Goal: Find specific page/section: Find specific page/section

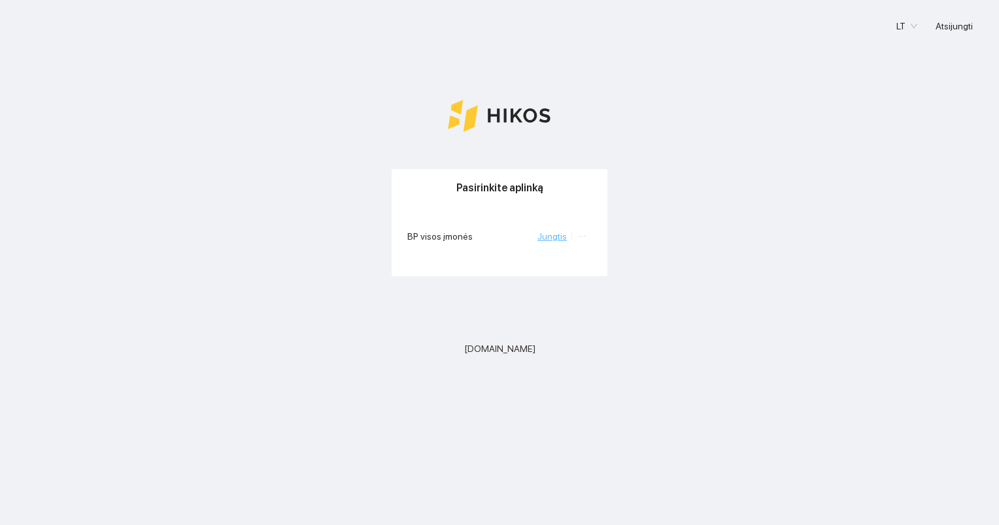
click at [558, 236] on link "Jungtis" at bounding box center [551, 236] width 29 height 10
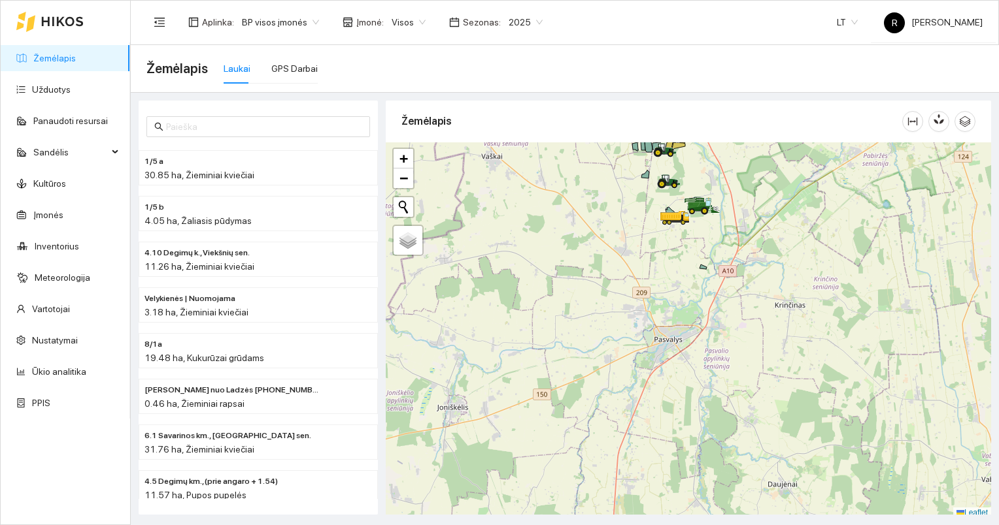
scroll to position [3, 0]
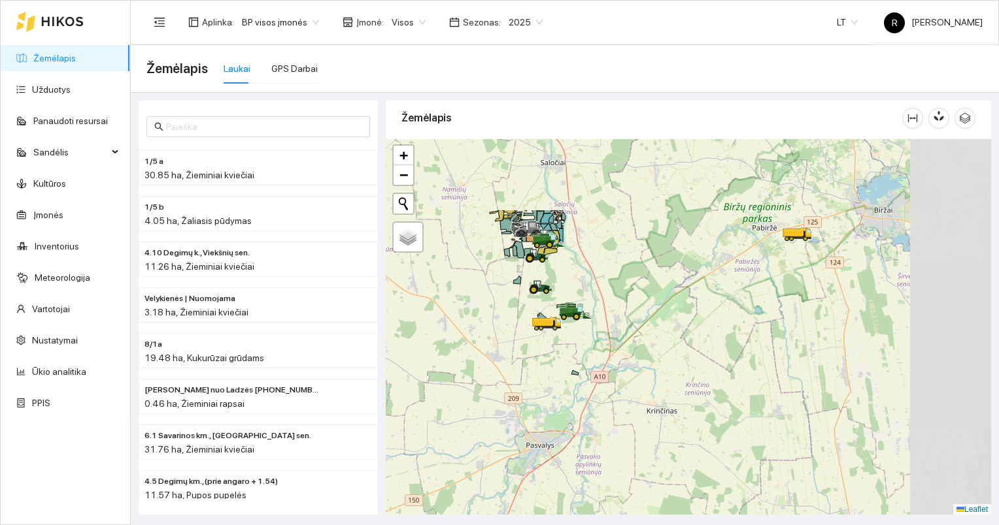
drag, startPoint x: 778, startPoint y: 253, endPoint x: 680, endPoint y: 341, distance: 131.9
click at [627, 384] on div at bounding box center [688, 327] width 605 height 376
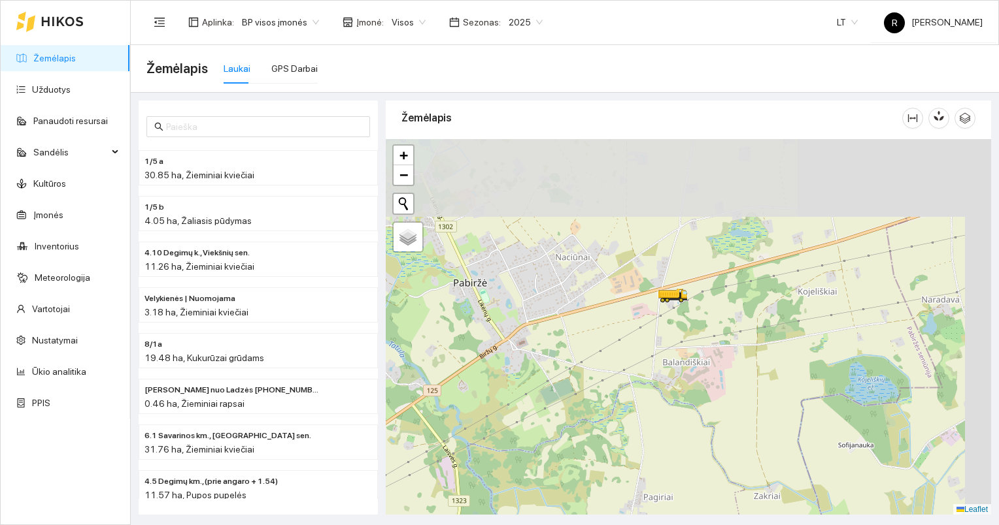
drag, startPoint x: 768, startPoint y: 212, endPoint x: 710, endPoint y: 382, distance: 179.6
click at [712, 378] on div at bounding box center [688, 327] width 605 height 376
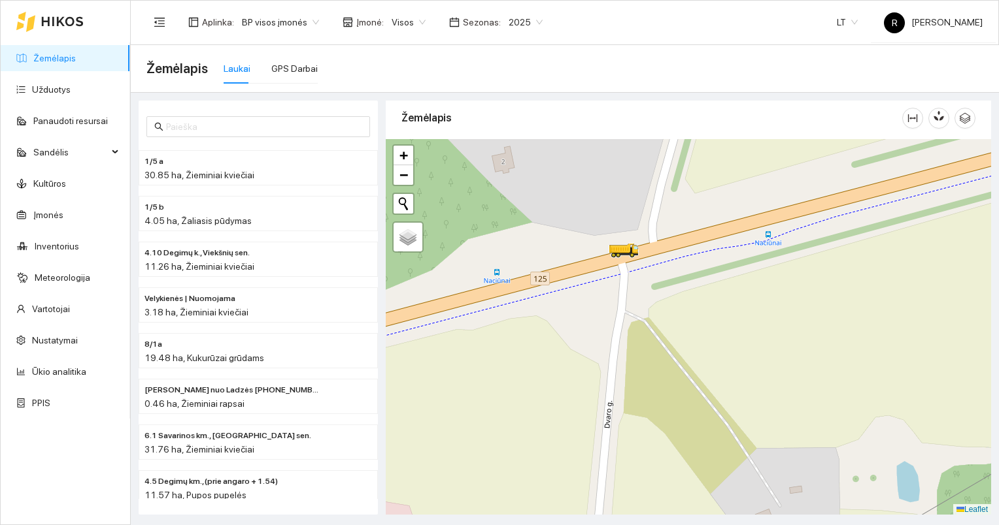
drag, startPoint x: 484, startPoint y: 383, endPoint x: 580, endPoint y: 350, distance: 102.1
click at [576, 353] on div at bounding box center [688, 327] width 605 height 376
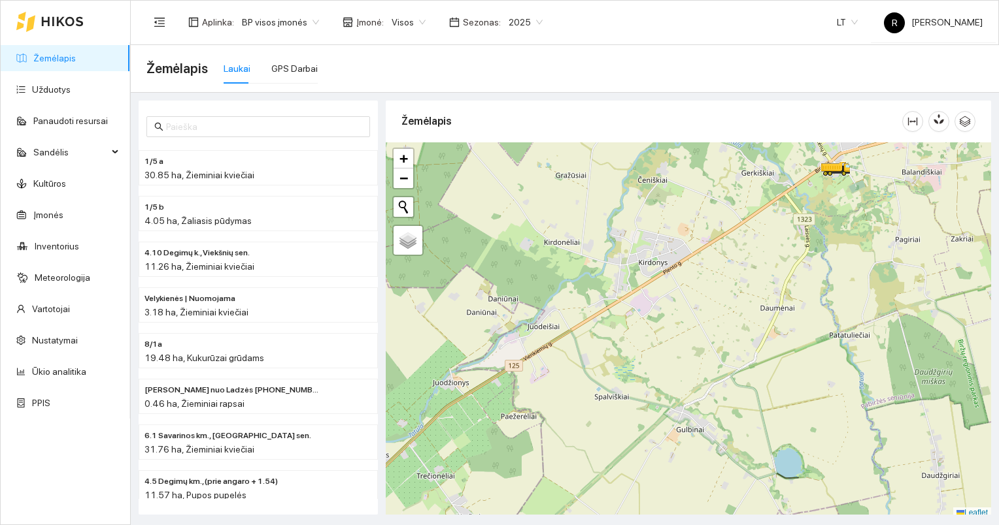
scroll to position [3, 0]
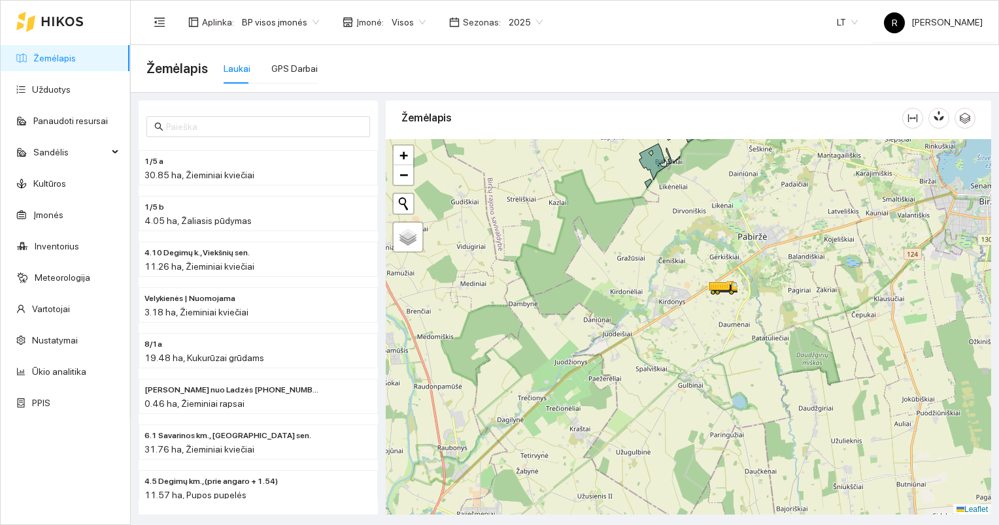
drag, startPoint x: 661, startPoint y: 363, endPoint x: 731, endPoint y: 316, distance: 83.4
click at [731, 316] on div at bounding box center [688, 327] width 605 height 376
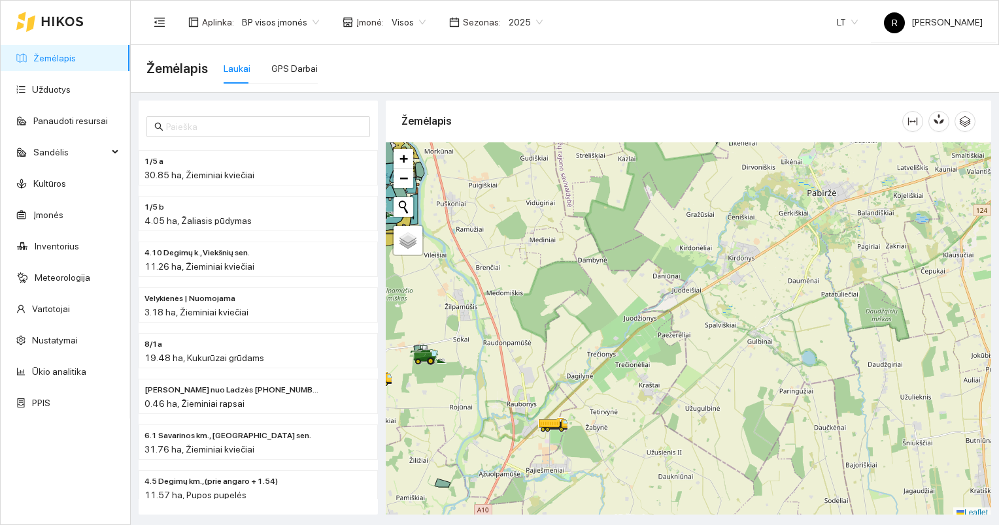
scroll to position [3, 0]
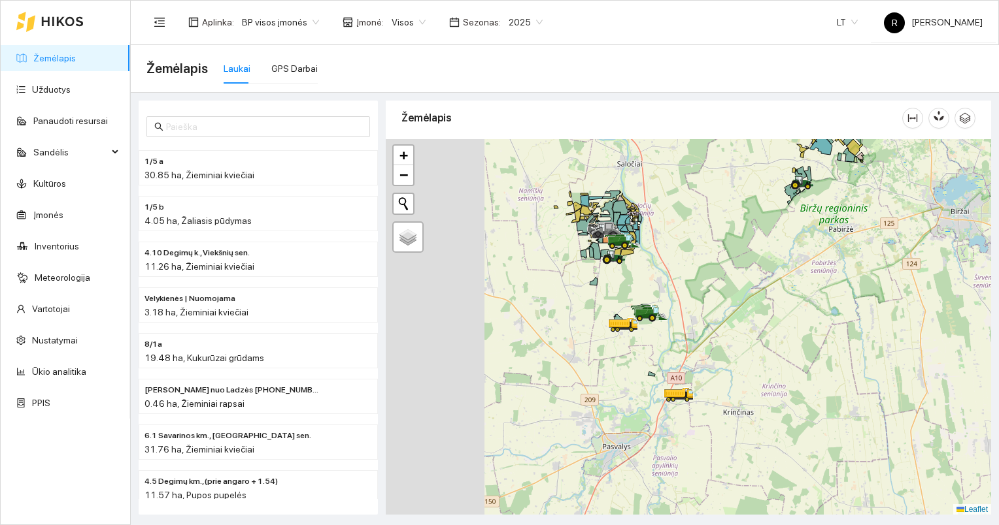
drag, startPoint x: 535, startPoint y: 320, endPoint x: 702, endPoint y: 306, distance: 167.9
click at [702, 306] on div at bounding box center [688, 327] width 605 height 376
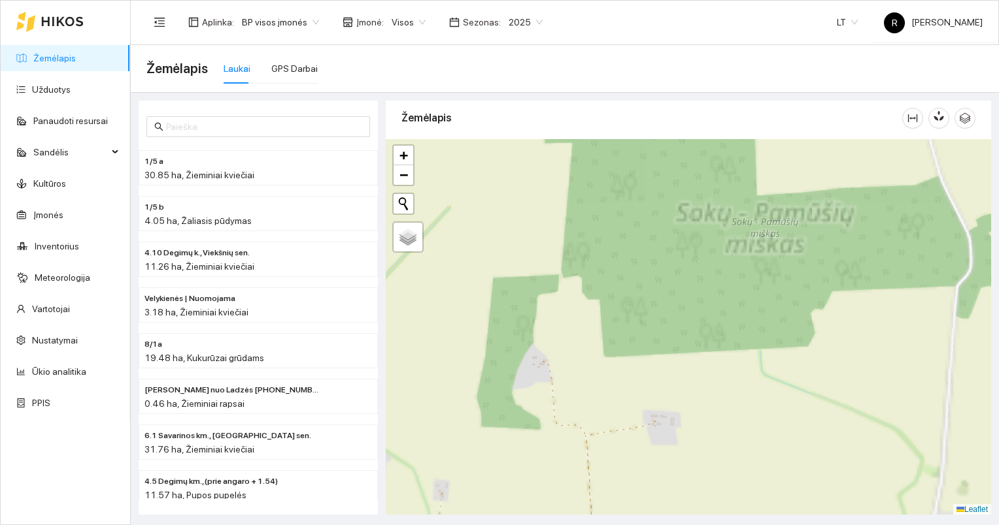
drag, startPoint x: 661, startPoint y: 222, endPoint x: 630, endPoint y: 409, distance: 189.5
click at [630, 409] on div at bounding box center [688, 327] width 605 height 376
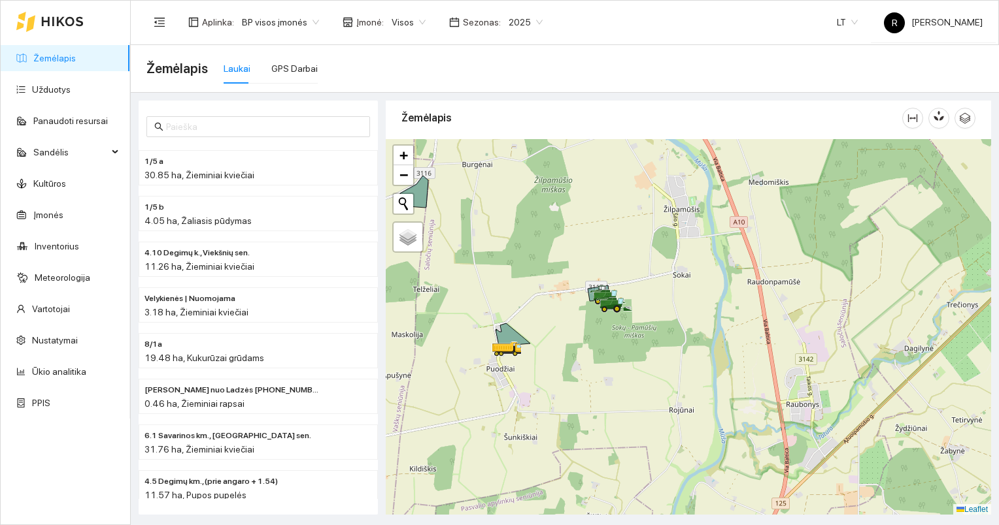
drag, startPoint x: 627, startPoint y: 360, endPoint x: 599, endPoint y: 246, distance: 117.9
click at [599, 246] on div at bounding box center [688, 327] width 605 height 376
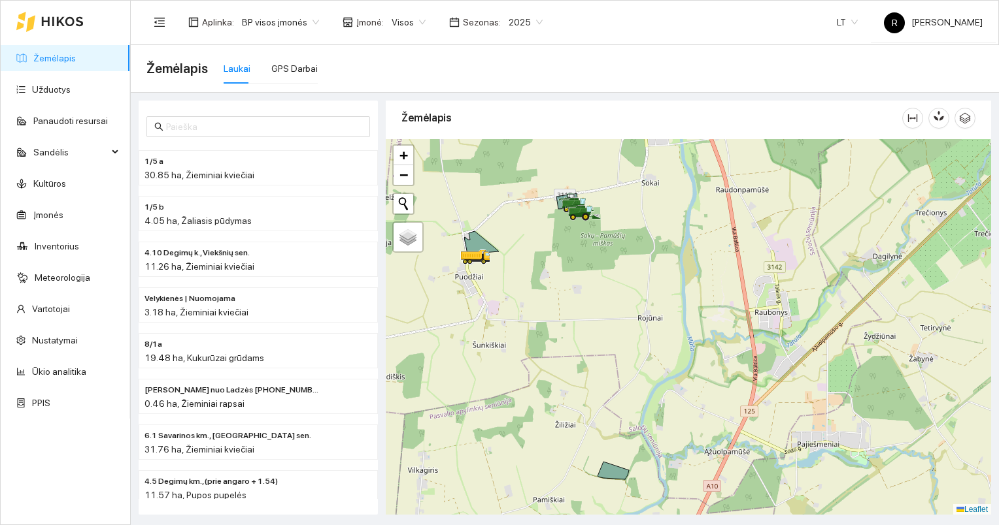
drag, startPoint x: 587, startPoint y: 357, endPoint x: 606, endPoint y: 482, distance: 125.7
click at [606, 484] on div at bounding box center [688, 327] width 605 height 376
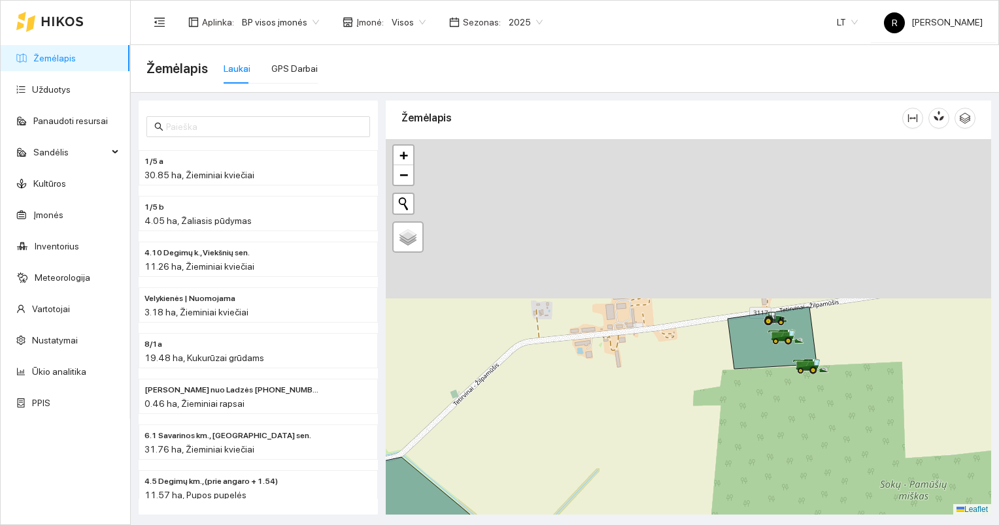
drag, startPoint x: 652, startPoint y: 261, endPoint x: 701, endPoint y: 437, distance: 182.0
click at [699, 443] on div at bounding box center [688, 327] width 605 height 376
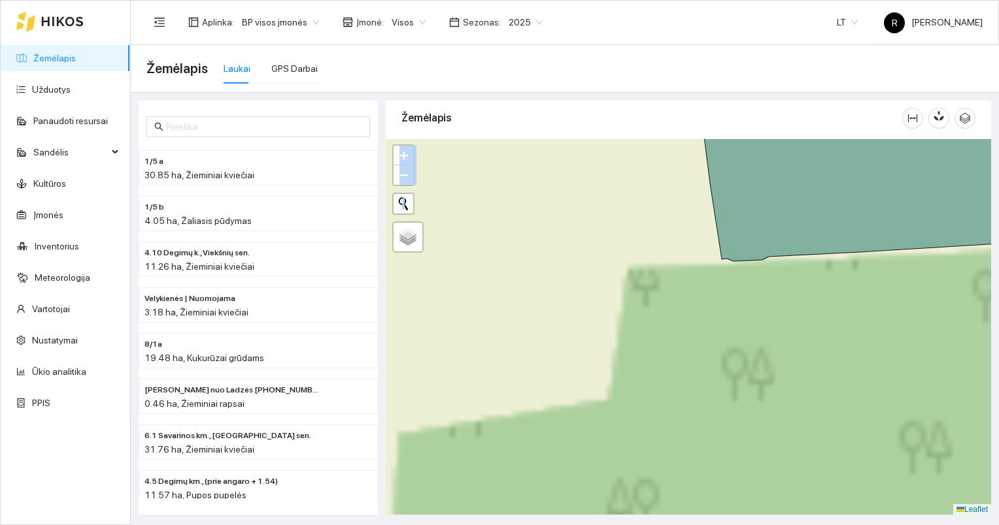
drag, startPoint x: 846, startPoint y: 291, endPoint x: 821, endPoint y: 401, distance: 112.6
click at [821, 401] on div at bounding box center [688, 327] width 605 height 376
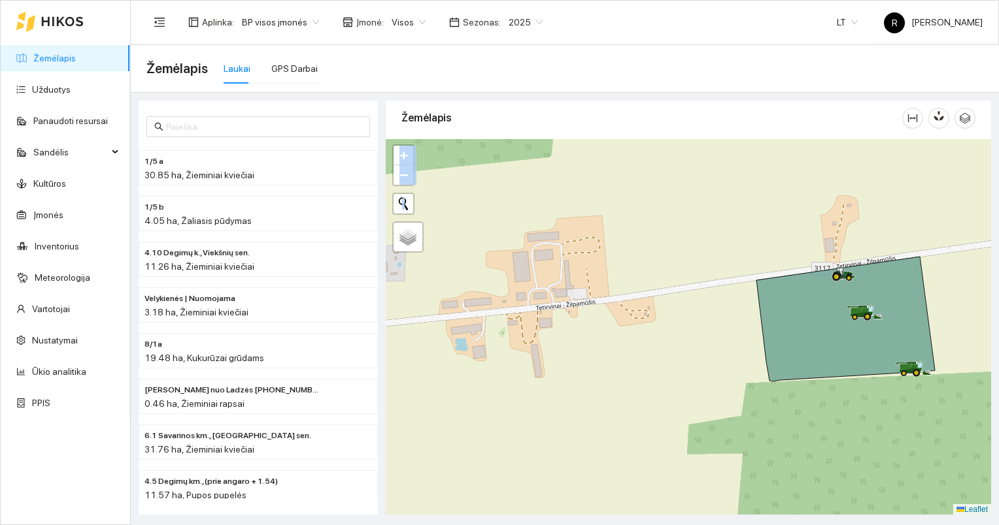
drag, startPoint x: 838, startPoint y: 321, endPoint x: 821, endPoint y: 389, distance: 70.8
click at [822, 403] on div at bounding box center [688, 327] width 605 height 376
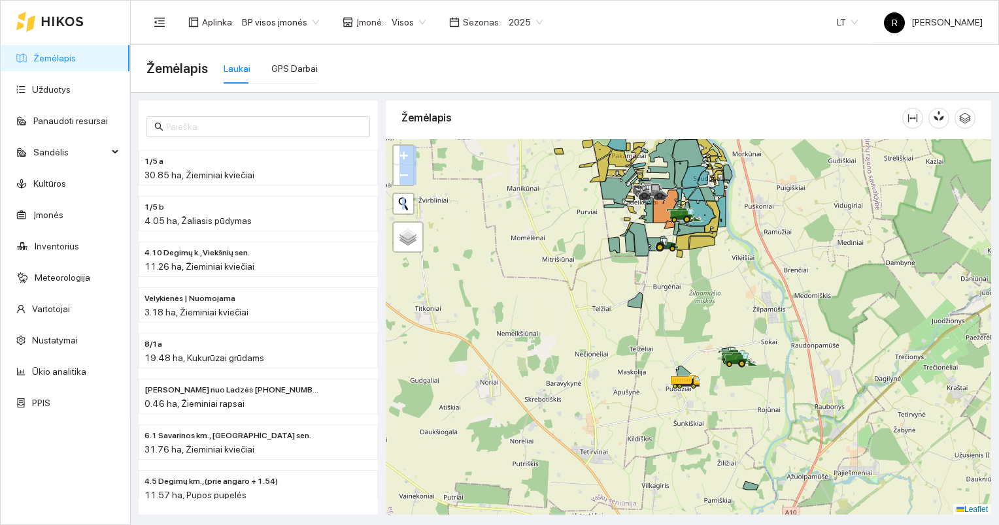
drag, startPoint x: 693, startPoint y: 304, endPoint x: 704, endPoint y: 397, distance: 93.4
click at [704, 397] on div at bounding box center [688, 327] width 605 height 376
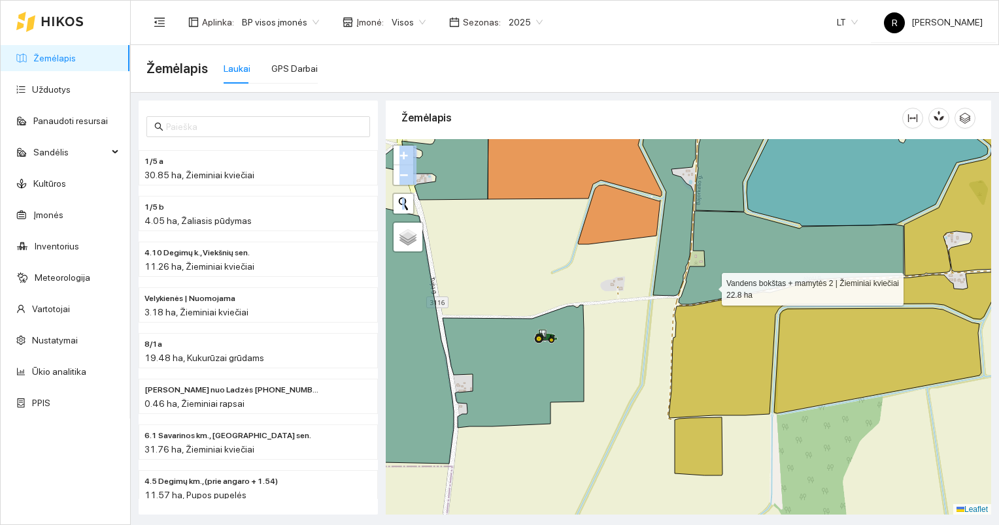
drag, startPoint x: 710, startPoint y: 276, endPoint x: 706, endPoint y: 450, distance: 173.9
click at [706, 305] on icon at bounding box center [790, 257] width 225 height 93
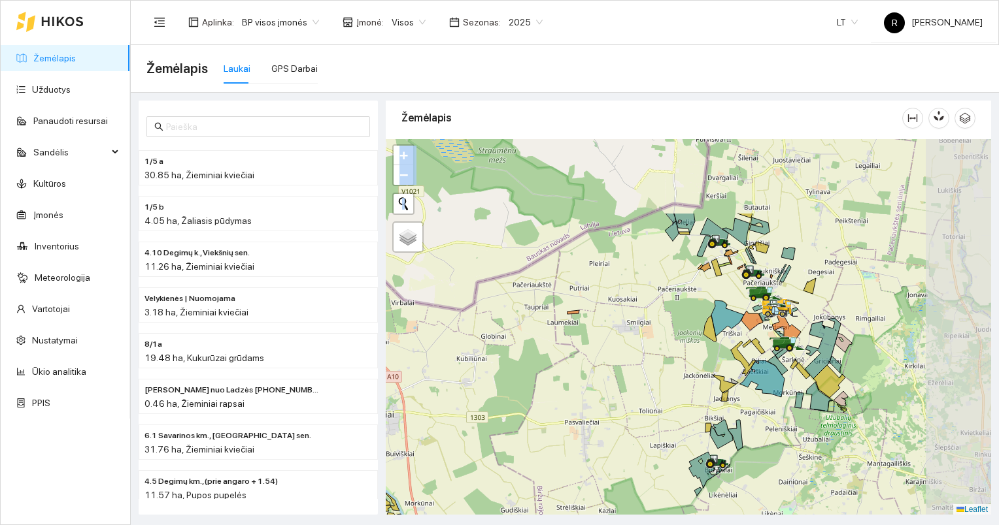
drag, startPoint x: 894, startPoint y: 238, endPoint x: 760, endPoint y: 340, distance: 168.3
click at [759, 352] on icon at bounding box center [758, 347] width 14 height 16
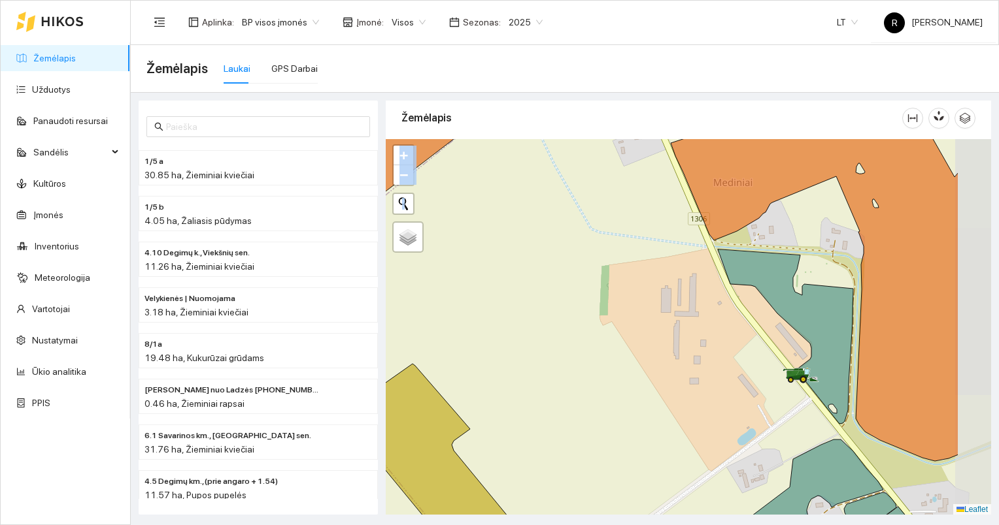
drag, startPoint x: 882, startPoint y: 401, endPoint x: 788, endPoint y: 389, distance: 94.1
click at [789, 389] on div at bounding box center [793, 382] width 8 height 33
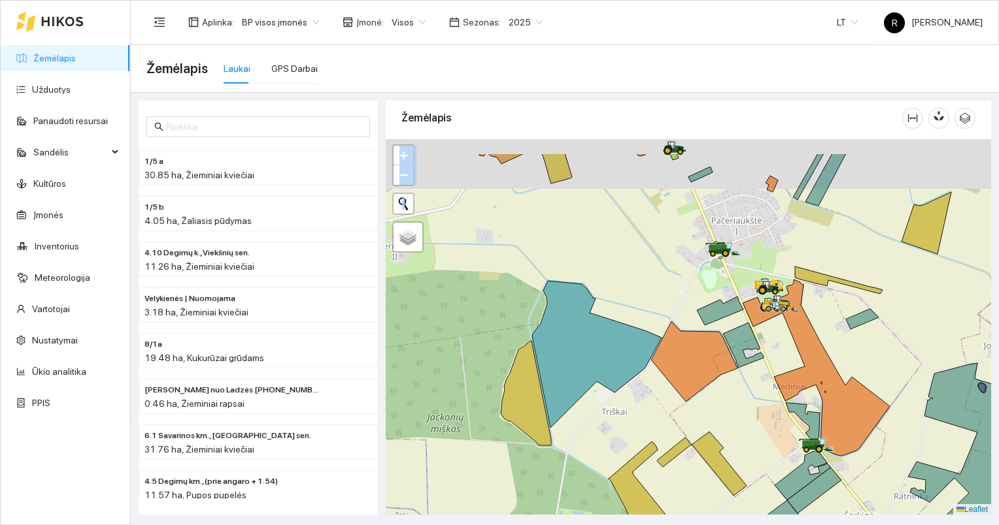
drag, startPoint x: 776, startPoint y: 306, endPoint x: 782, endPoint y: 467, distance: 160.8
click at [782, 467] on div at bounding box center [688, 327] width 605 height 376
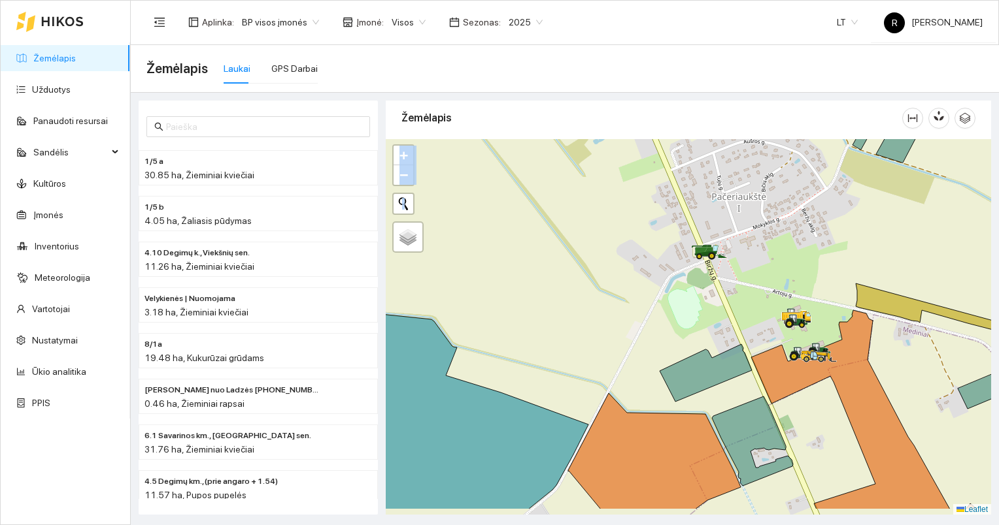
drag, startPoint x: 618, startPoint y: 392, endPoint x: 630, endPoint y: 348, distance: 45.3
click at [630, 348] on div at bounding box center [688, 327] width 605 height 376
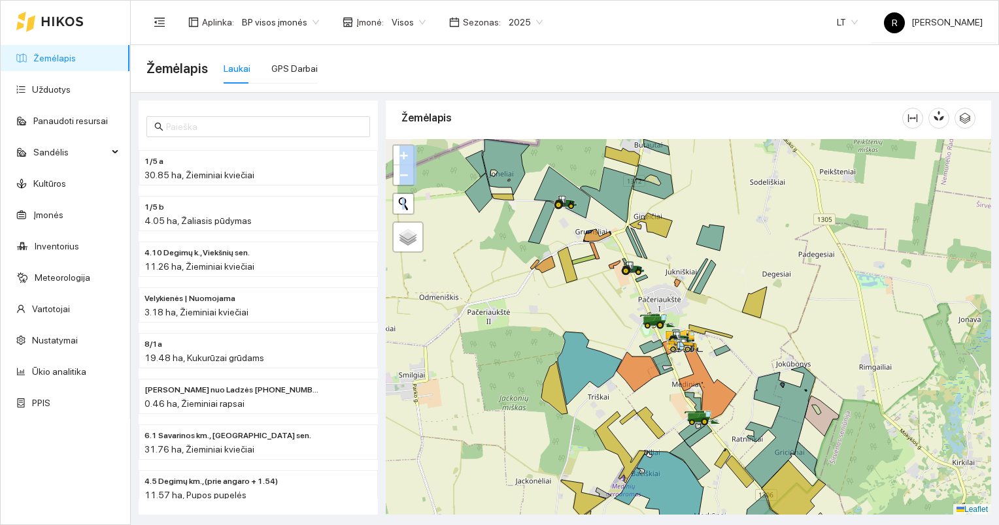
drag, startPoint x: 650, startPoint y: 428, endPoint x: 661, endPoint y: 379, distance: 50.3
click at [661, 380] on div at bounding box center [688, 327] width 605 height 376
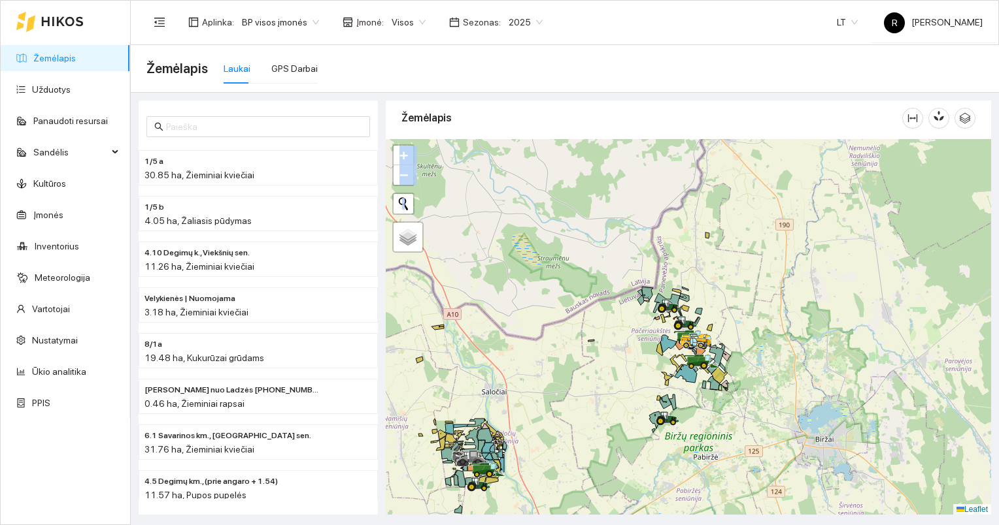
drag, startPoint x: 565, startPoint y: 425, endPoint x: 629, endPoint y: 395, distance: 71.0
click at [625, 396] on div at bounding box center [688, 327] width 605 height 376
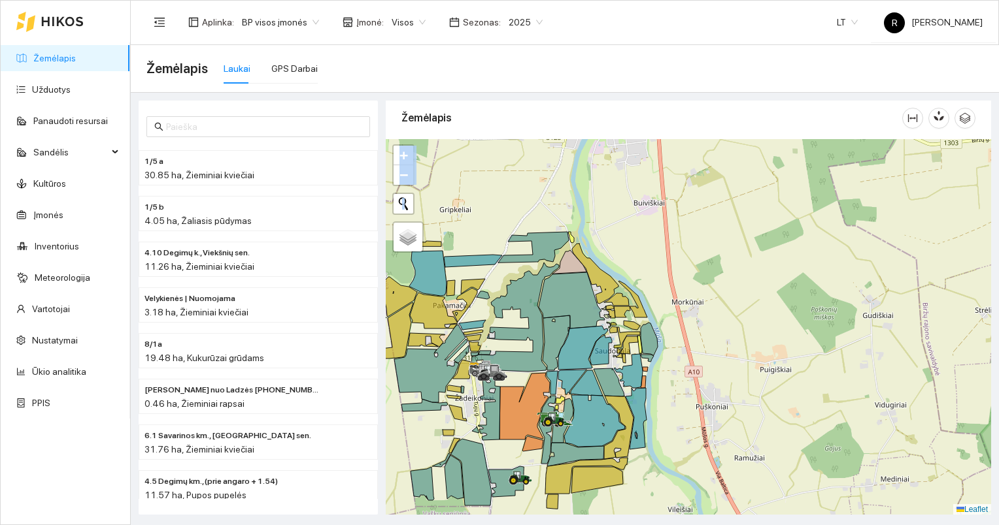
click at [567, 413] on icon at bounding box center [555, 420] width 24 height 14
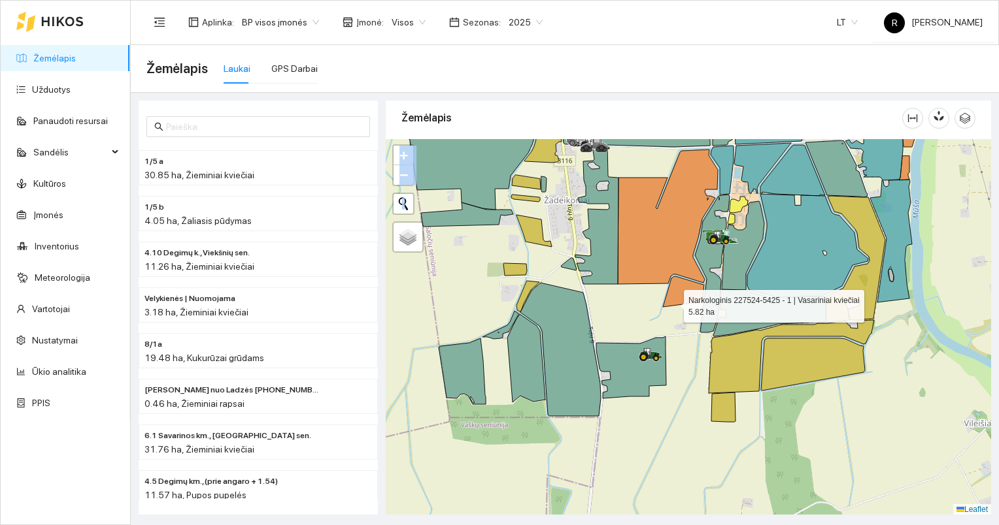
drag, startPoint x: 672, startPoint y: 288, endPoint x: 670, endPoint y: 341, distance: 53.0
click at [670, 307] on icon at bounding box center [683, 291] width 41 height 31
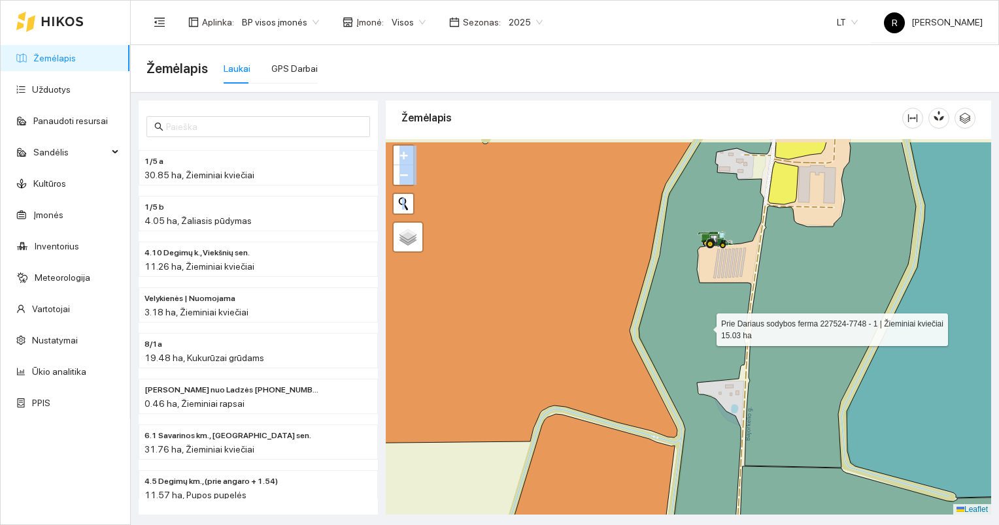
drag, startPoint x: 719, startPoint y: 266, endPoint x: 704, endPoint y: 354, distance: 89.5
click at [704, 354] on icon at bounding box center [704, 368] width 133 height 453
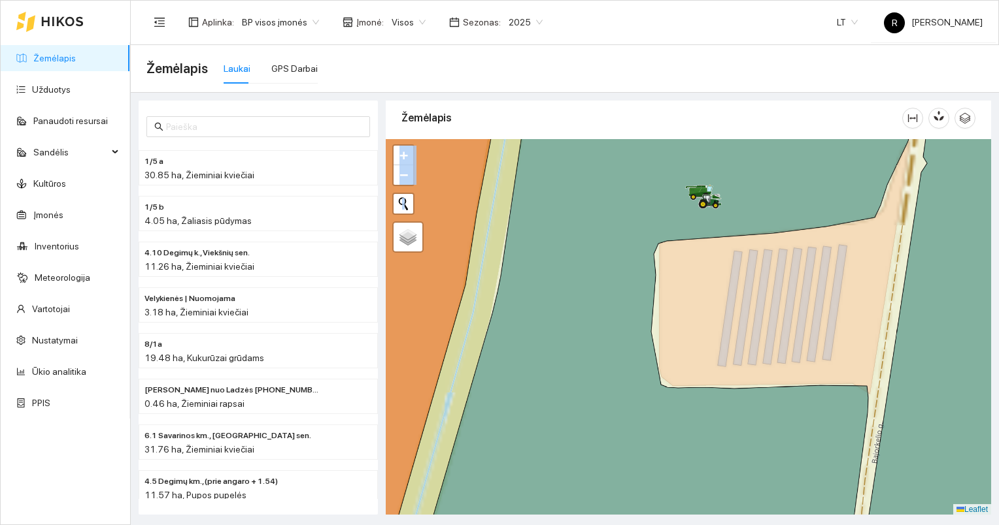
drag, startPoint x: 714, startPoint y: 261, endPoint x: 708, endPoint y: 390, distance: 129.5
click at [708, 389] on div at bounding box center [688, 327] width 605 height 376
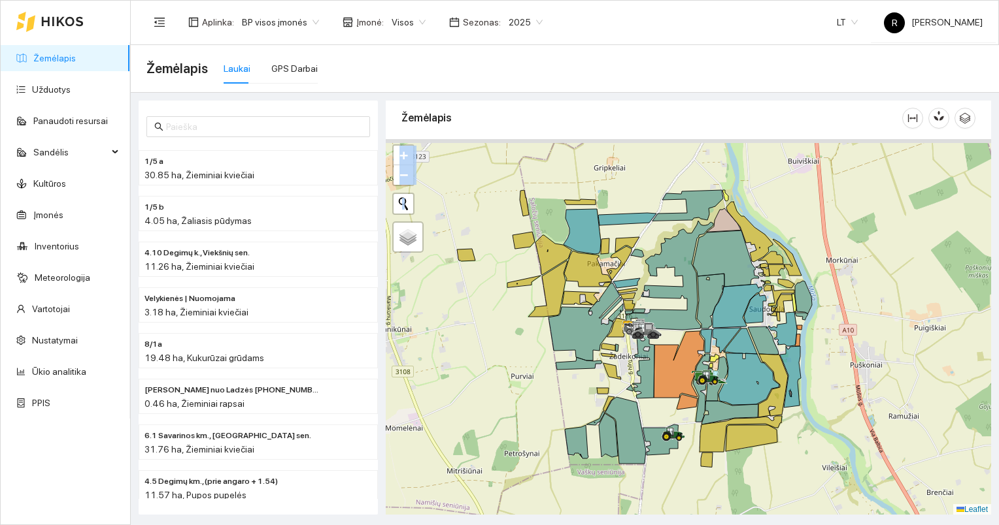
drag, startPoint x: 725, startPoint y: 352, endPoint x: 741, endPoint y: 429, distance: 78.7
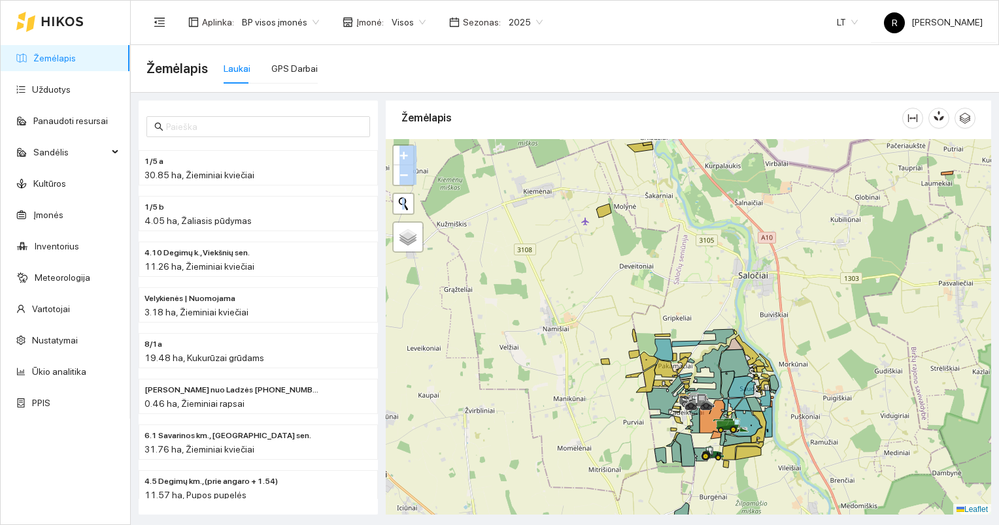
drag, startPoint x: 704, startPoint y: 507, endPoint x: 697, endPoint y: 344, distance: 162.8
click at [699, 355] on div at bounding box center [688, 327] width 605 height 376
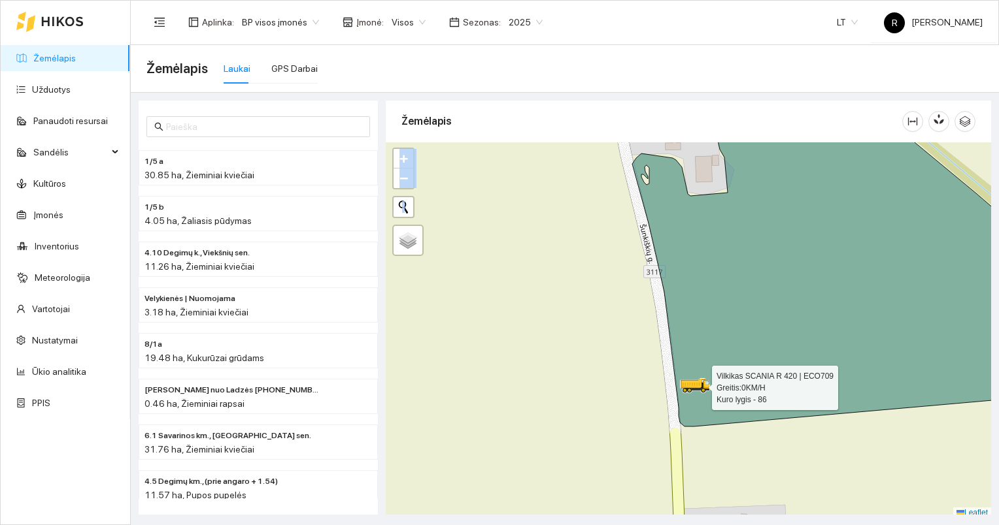
scroll to position [3, 0]
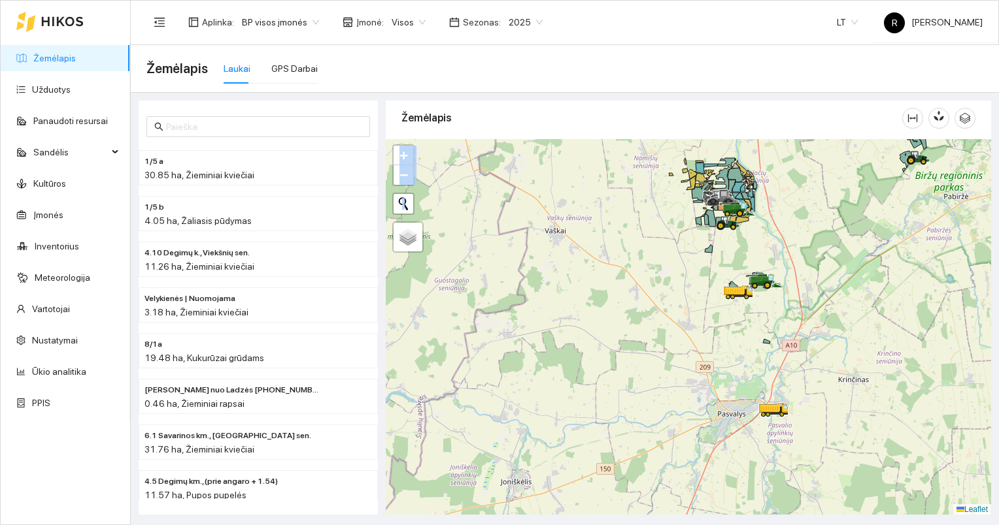
drag, startPoint x: 655, startPoint y: 427, endPoint x: 704, endPoint y: 303, distance: 132.9
click at [701, 305] on div at bounding box center [688, 327] width 605 height 376
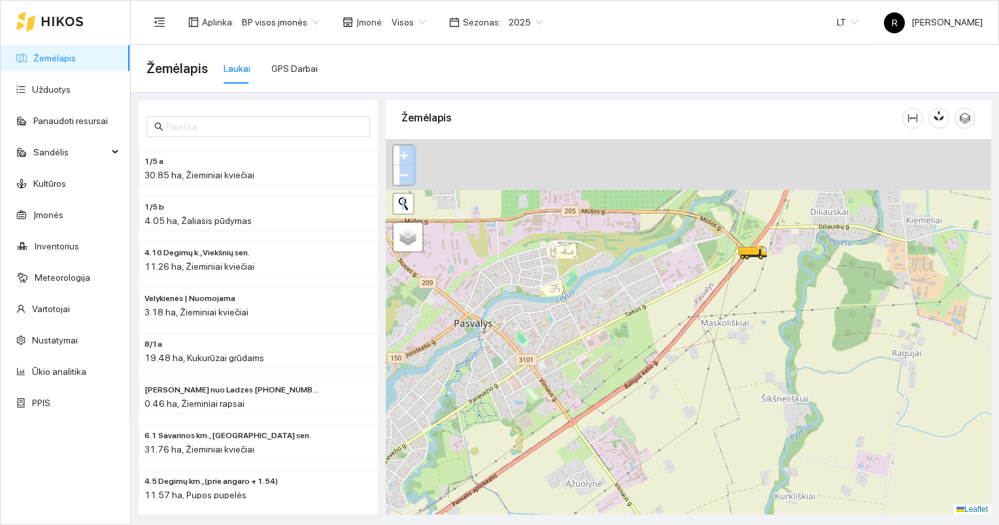
drag, startPoint x: 751, startPoint y: 266, endPoint x: 729, endPoint y: 363, distance: 99.2
click at [731, 409] on div at bounding box center [688, 327] width 605 height 376
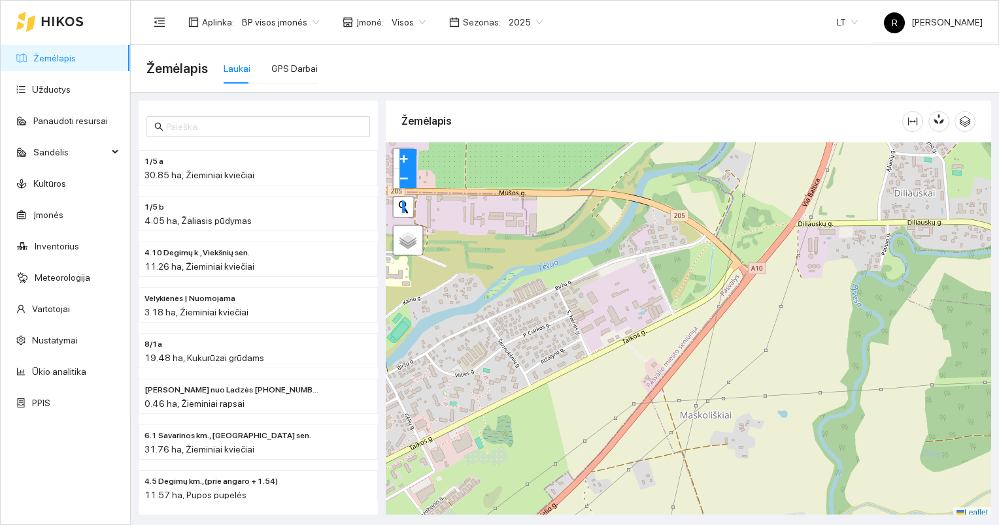
scroll to position [3, 0]
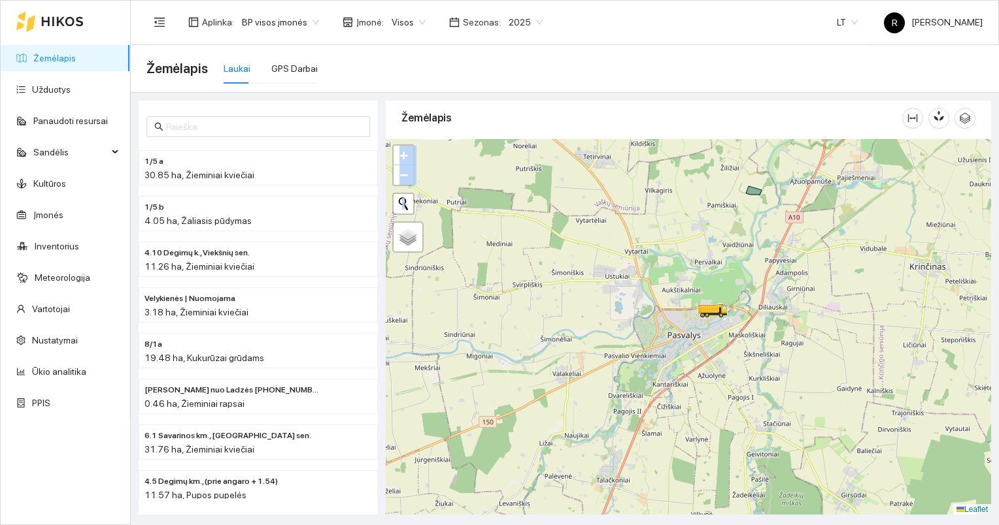
drag, startPoint x: 701, startPoint y: 322, endPoint x: 723, endPoint y: 339, distance: 28.0
click at [723, 339] on div at bounding box center [688, 327] width 605 height 376
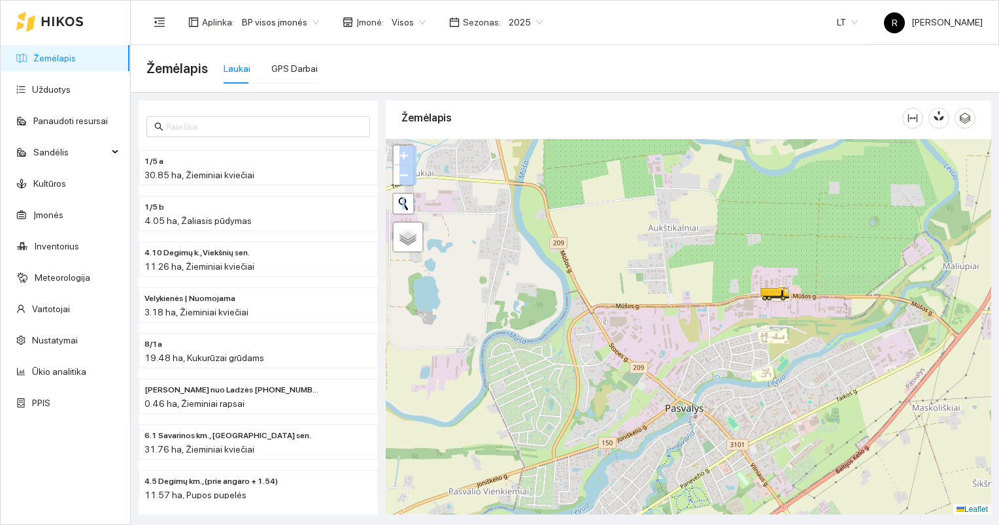
drag, startPoint x: 764, startPoint y: 288, endPoint x: 763, endPoint y: 366, distance: 78.4
click at [763, 366] on div at bounding box center [688, 327] width 605 height 376
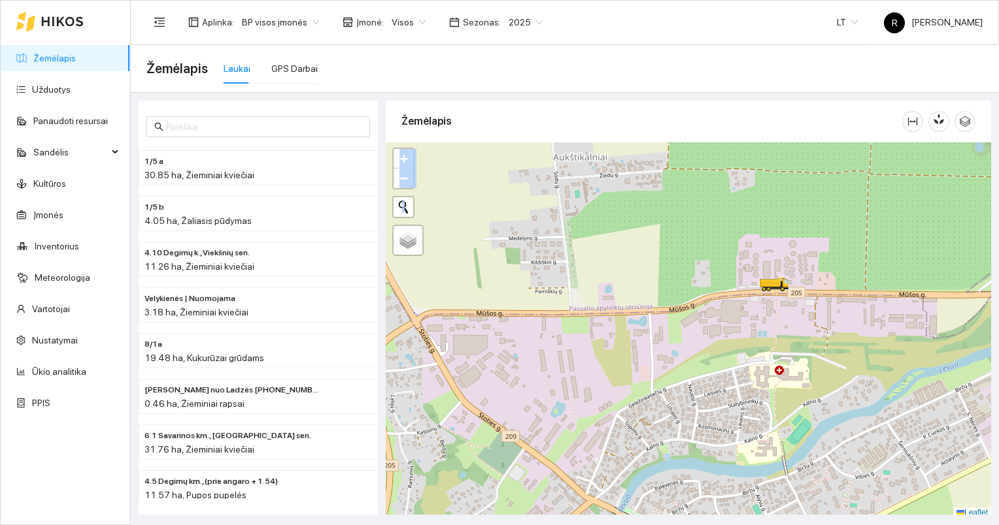
scroll to position [3, 0]
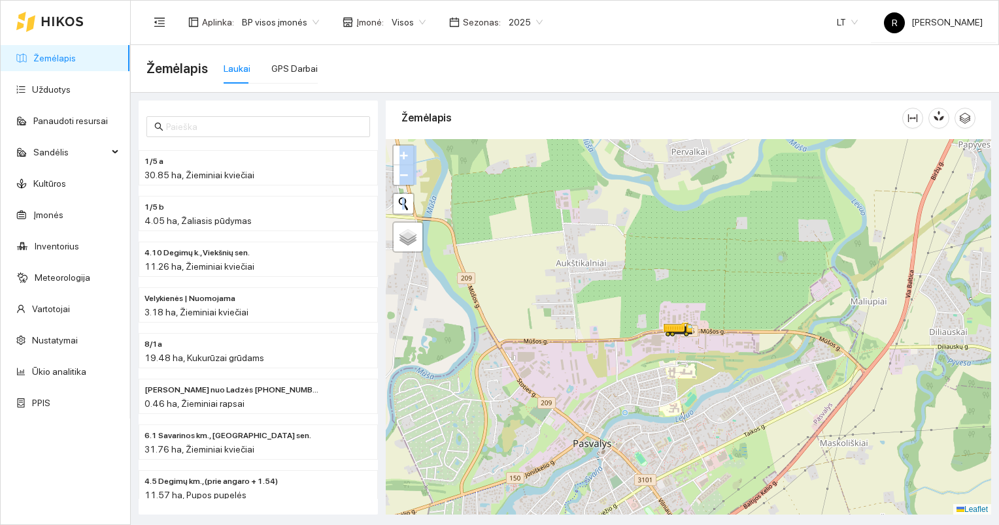
drag, startPoint x: 763, startPoint y: 439, endPoint x: 720, endPoint y: 372, distance: 79.6
click at [720, 372] on div at bounding box center [688, 327] width 605 height 376
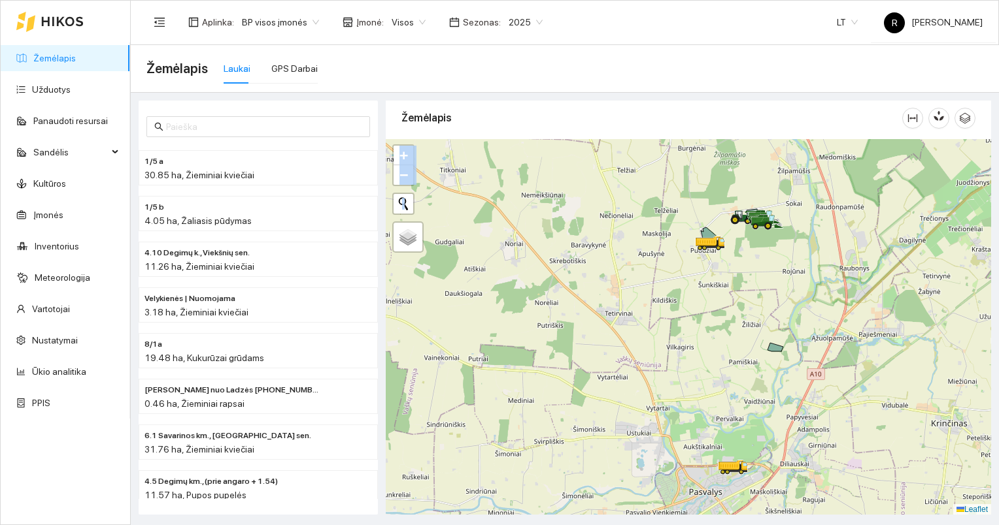
drag, startPoint x: 766, startPoint y: 329, endPoint x: 780, endPoint y: 397, distance: 69.3
click at [780, 397] on div at bounding box center [688, 327] width 605 height 376
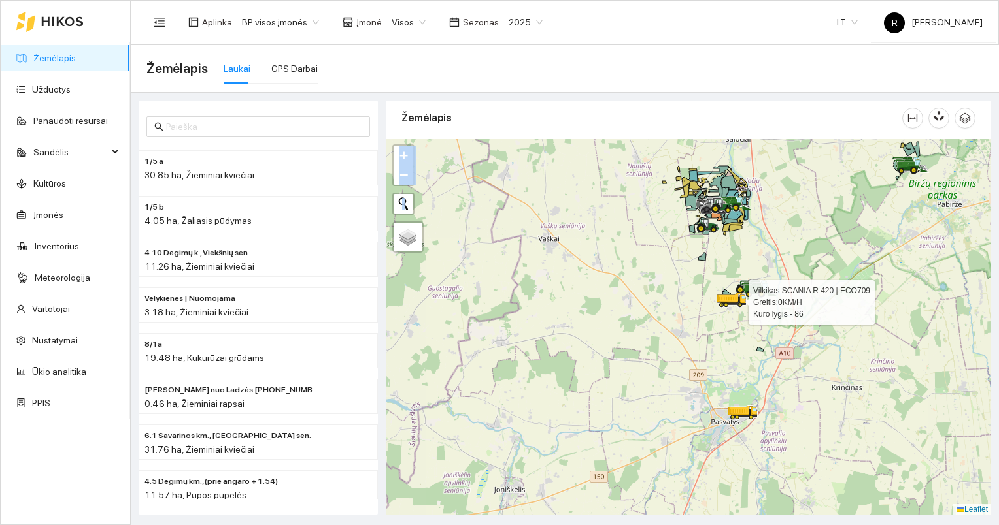
drag, startPoint x: 750, startPoint y: 286, endPoint x: 712, endPoint y: 355, distance: 79.3
click at [716, 308] on icon at bounding box center [731, 300] width 30 height 15
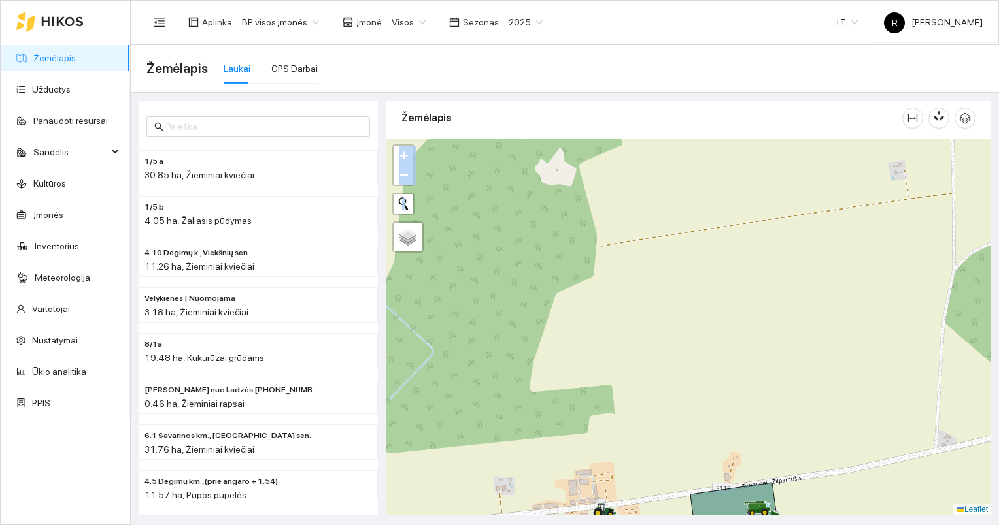
drag, startPoint x: 724, startPoint y: 437, endPoint x: 729, endPoint y: 271, distance: 166.7
click at [727, 274] on div at bounding box center [688, 327] width 605 height 376
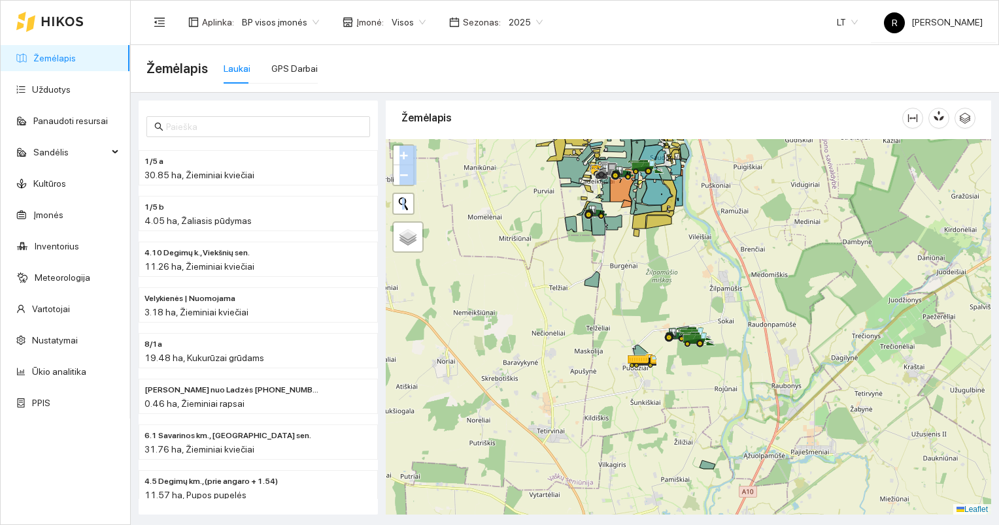
drag, startPoint x: 657, startPoint y: 285, endPoint x: 673, endPoint y: 388, distance: 103.8
click at [673, 388] on div at bounding box center [688, 327] width 605 height 376
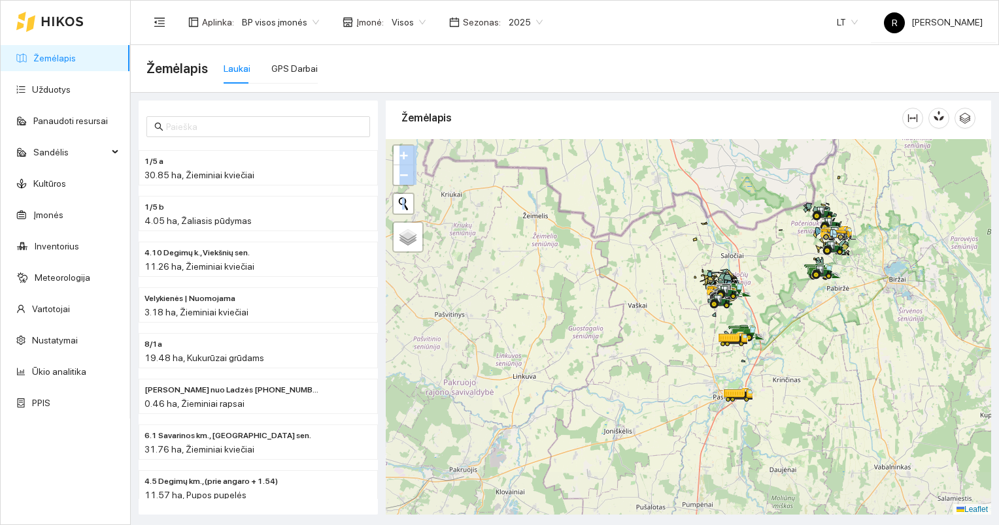
drag, startPoint x: 787, startPoint y: 297, endPoint x: 714, endPoint y: 393, distance: 121.3
click at [710, 396] on div at bounding box center [688, 327] width 605 height 376
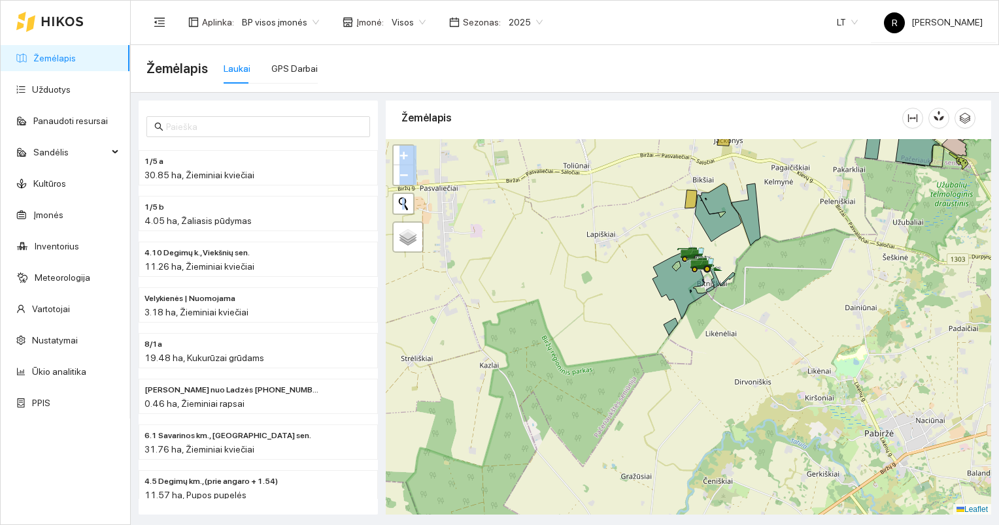
drag, startPoint x: 727, startPoint y: 325, endPoint x: 725, endPoint y: 370, distance: 45.1
click at [725, 370] on div at bounding box center [688, 327] width 605 height 376
